Goal: Transaction & Acquisition: Purchase product/service

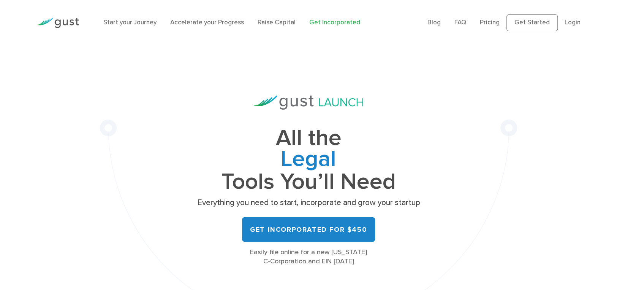
scroll to position [22, 0]
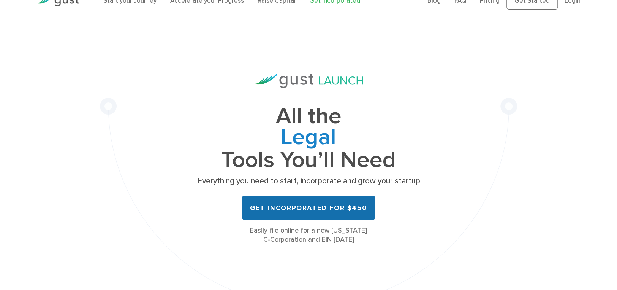
click at [320, 206] on link "Get Incorporated for $450" at bounding box center [308, 207] width 133 height 24
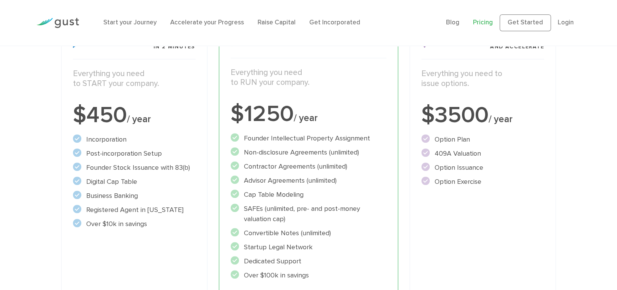
scroll to position [140, 0]
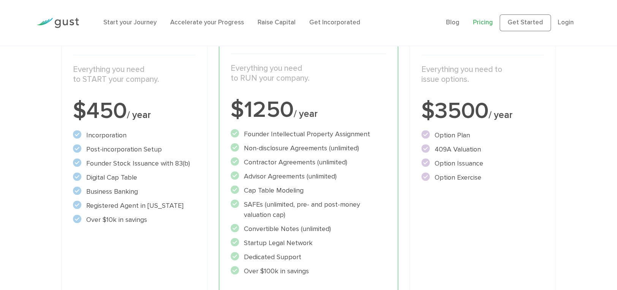
drag, startPoint x: 124, startPoint y: 165, endPoint x: 121, endPoint y: 187, distance: 21.8
click at [121, 187] on ul "Incorporation" at bounding box center [134, 177] width 123 height 95
click at [307, 133] on li "Founder Intellectual Property Assignment" at bounding box center [309, 134] width 156 height 10
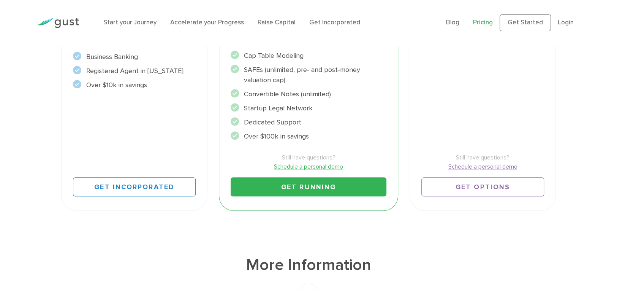
scroll to position [290, 0]
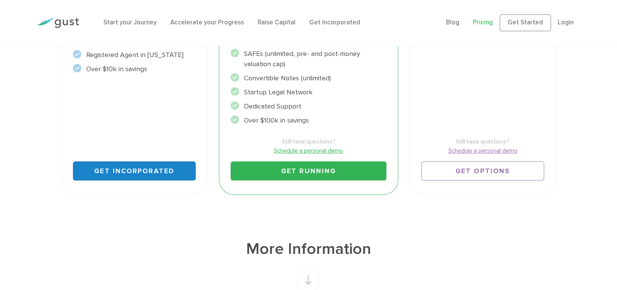
click at [161, 165] on link "Get Incorporated" at bounding box center [134, 170] width 123 height 19
